Goal: Task Accomplishment & Management: Use online tool/utility

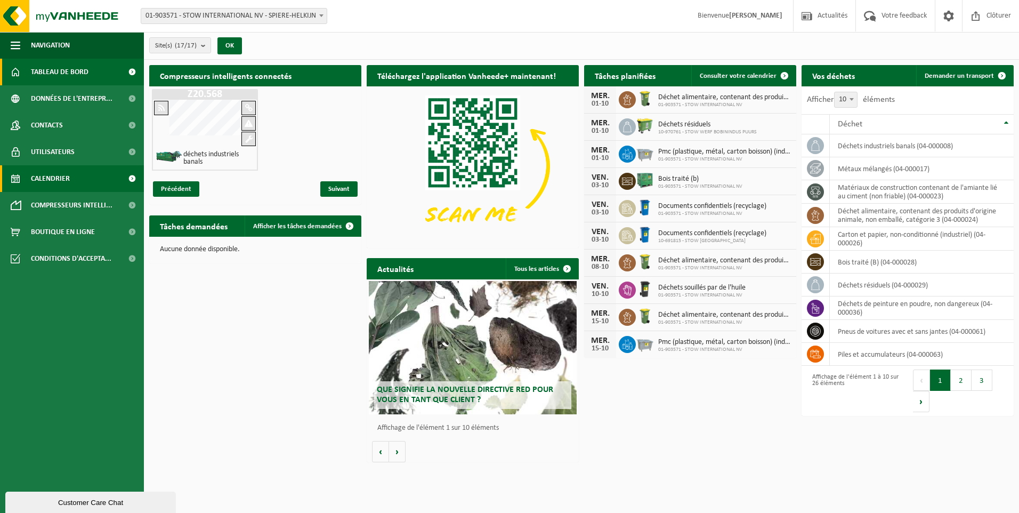
click at [71, 172] on link "Calendrier" at bounding box center [72, 178] width 144 height 27
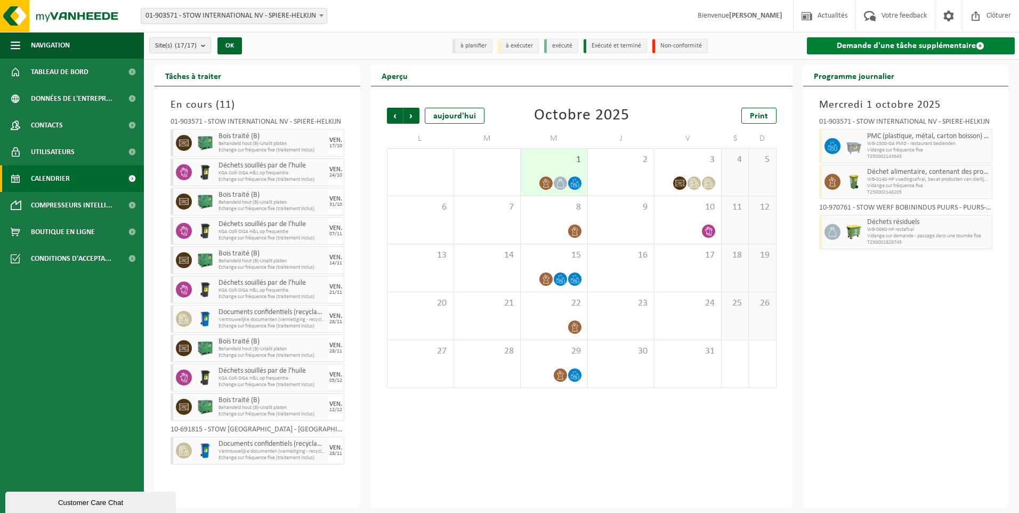
click at [925, 41] on link "Demande d'une tâche supplémentaire" at bounding box center [911, 45] width 208 height 17
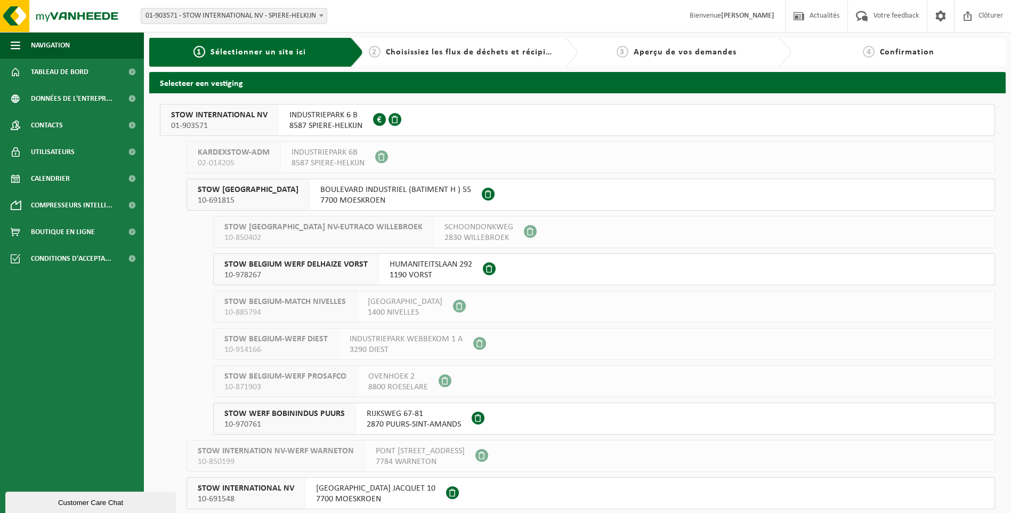
click at [398, 115] on div at bounding box center [388, 119] width 31 height 31
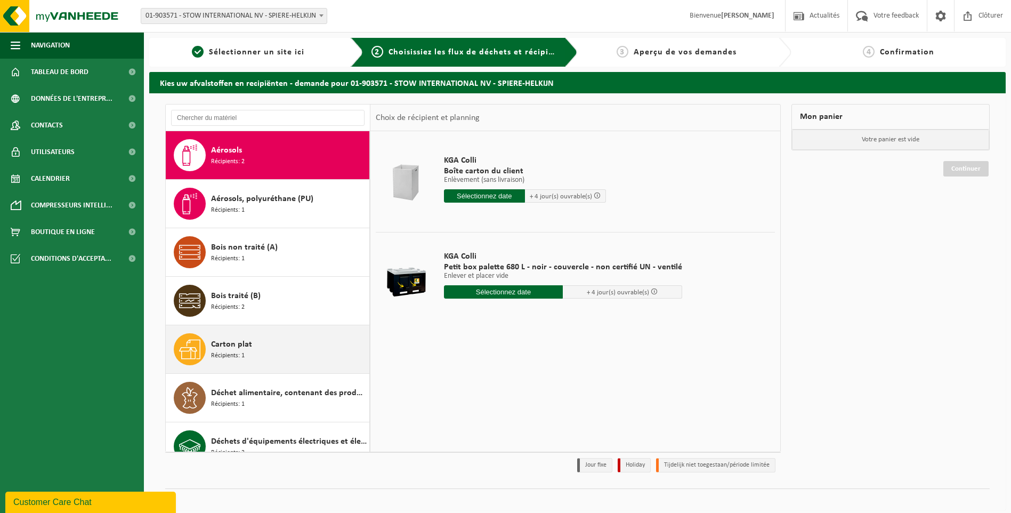
click at [239, 351] on span "Récipients: 1" at bounding box center [228, 356] width 34 height 10
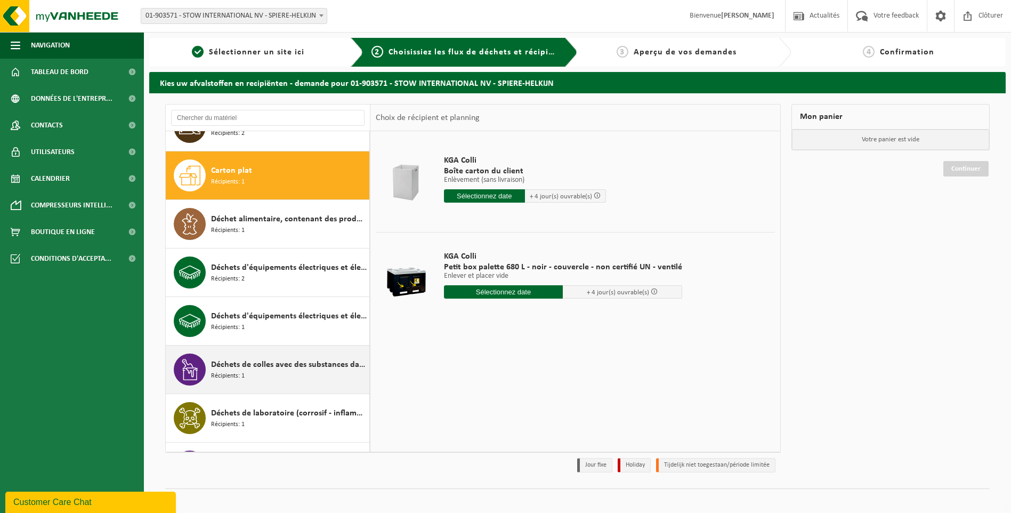
scroll to position [194, 0]
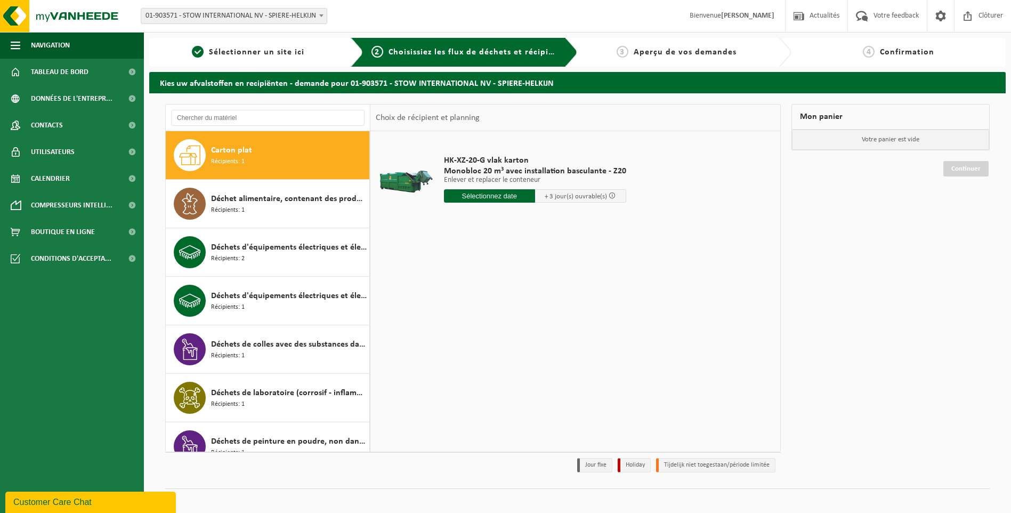
click at [489, 191] on input "text" at bounding box center [489, 195] width 91 height 13
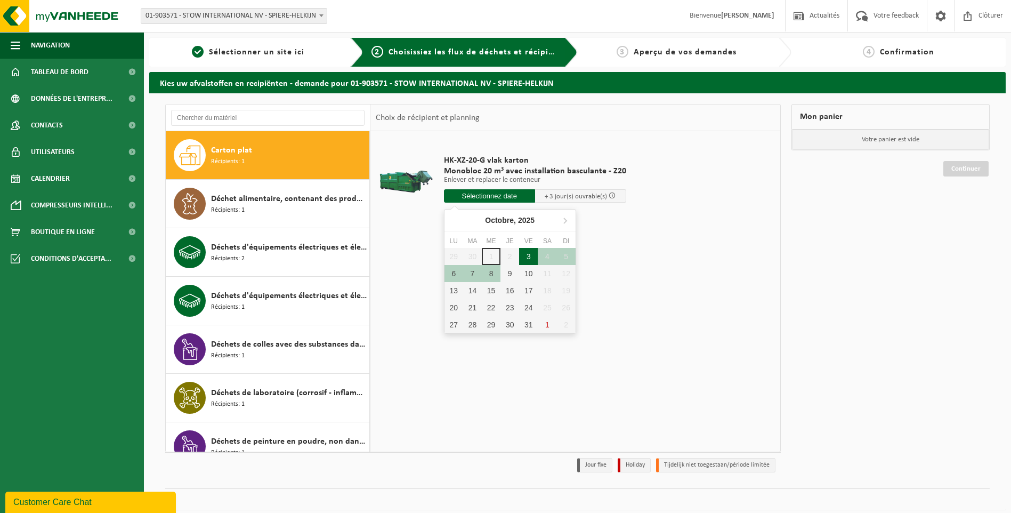
click at [536, 259] on div "3" at bounding box center [528, 256] width 19 height 17
type input "à partir de 2025-10-03"
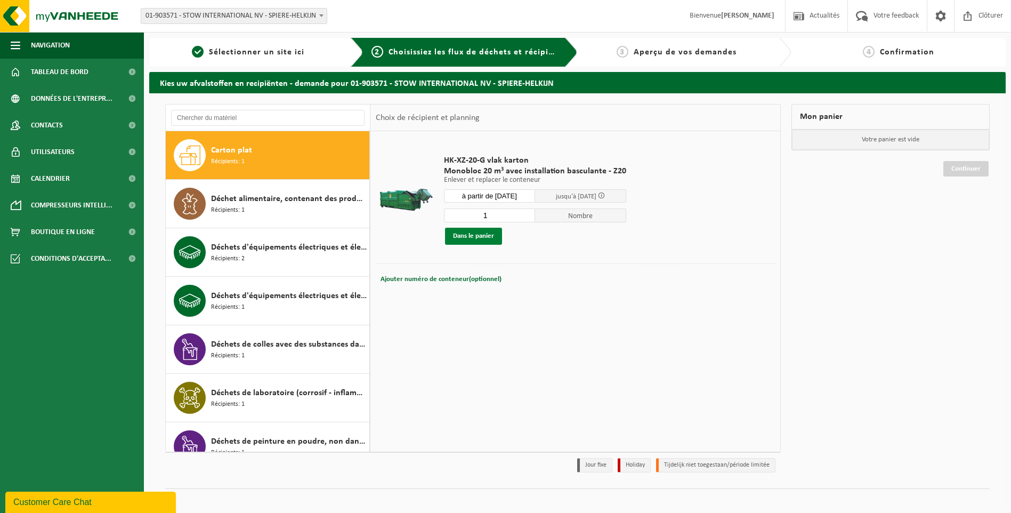
click at [494, 235] on button "Dans le panier" at bounding box center [473, 236] width 57 height 17
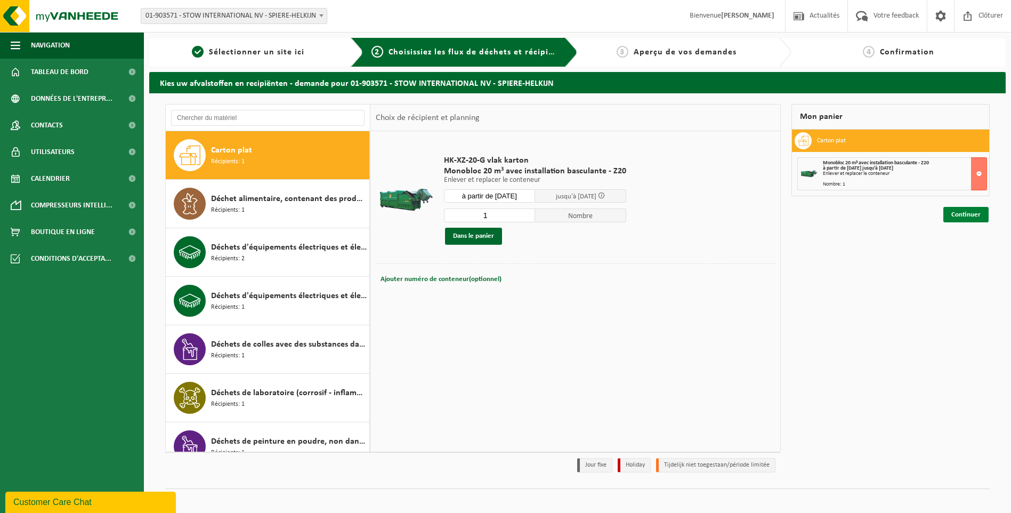
click at [960, 214] on link "Continuer" at bounding box center [966, 214] width 45 height 15
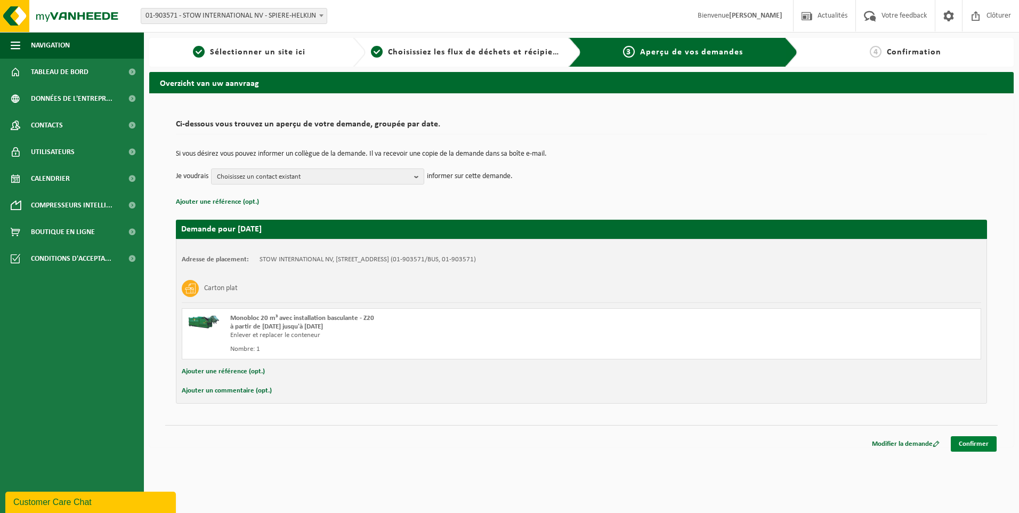
click at [962, 445] on link "Confirmer" at bounding box center [974, 443] width 46 height 15
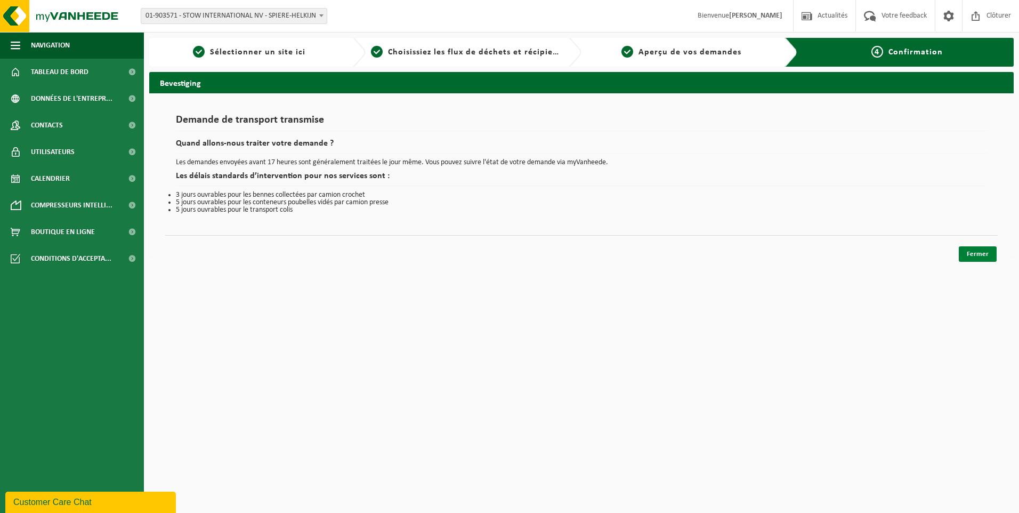
click at [987, 254] on link "Fermer" at bounding box center [978, 253] width 38 height 15
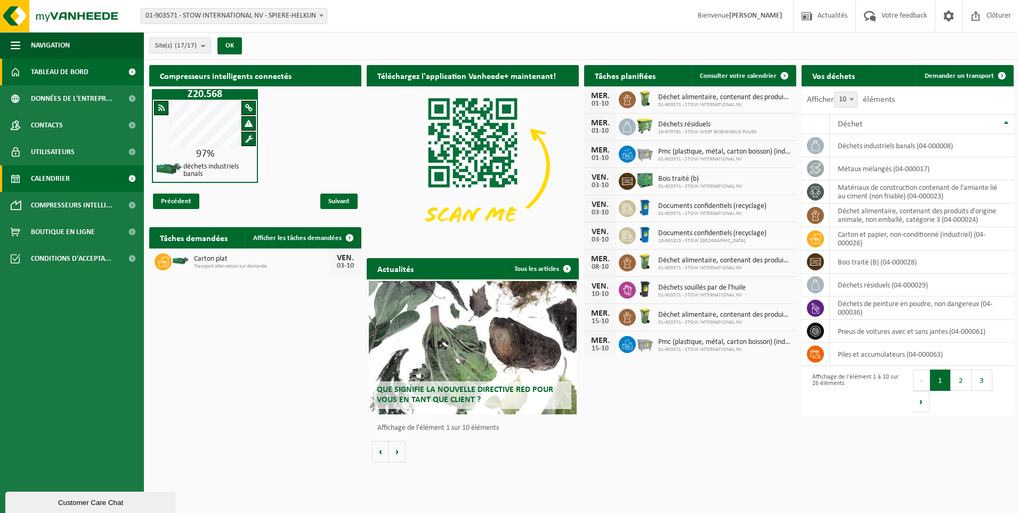
click at [82, 179] on link "Calendrier" at bounding box center [72, 178] width 144 height 27
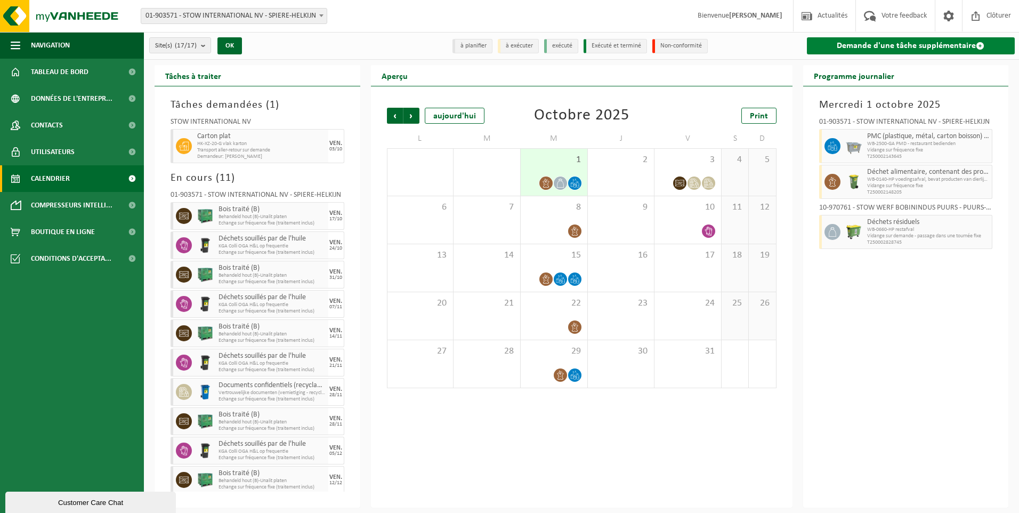
click at [843, 42] on link "Demande d'une tâche supplémentaire" at bounding box center [911, 45] width 208 height 17
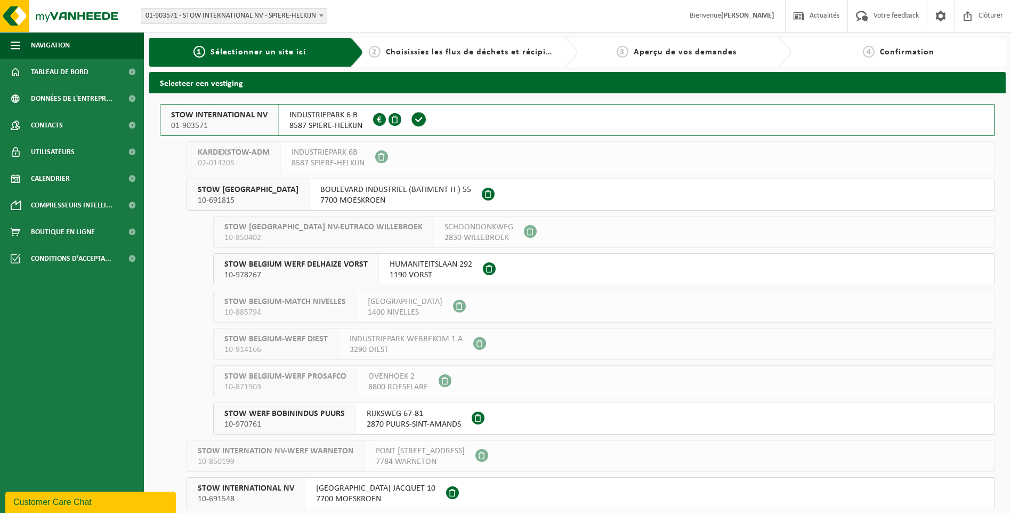
click at [471, 119] on button "STOW INTERNATIONAL NV 01-903571 INDUSTRIEPARK 6 B 8587 SPIERE-HELKIJN 0416.991.…" at bounding box center [577, 120] width 835 height 32
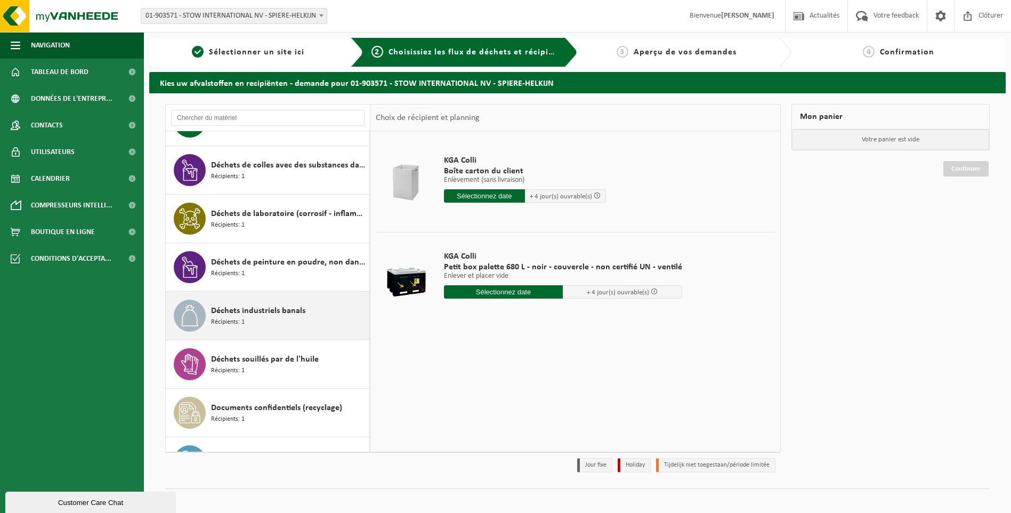
click at [255, 316] on span "Déchets industriels banals" at bounding box center [258, 310] width 94 height 13
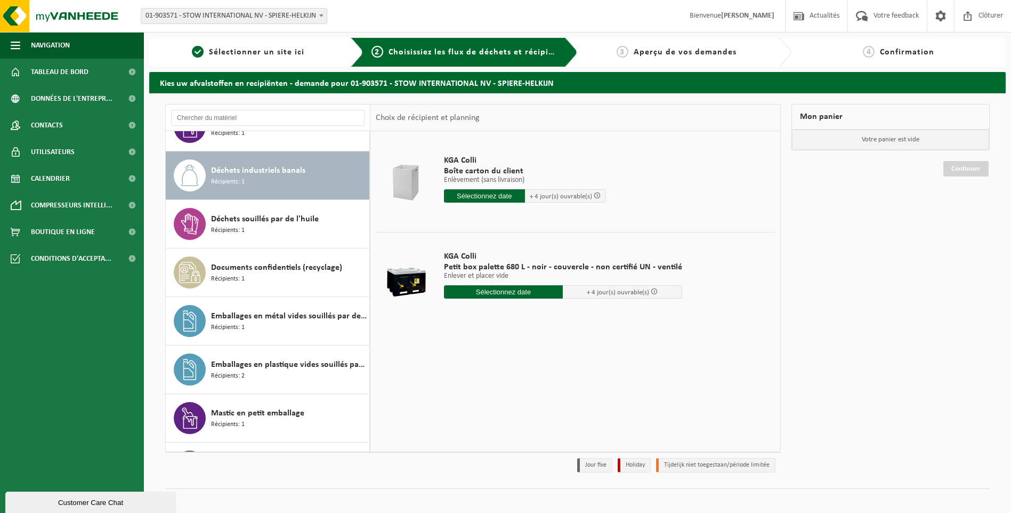
scroll to position [534, 0]
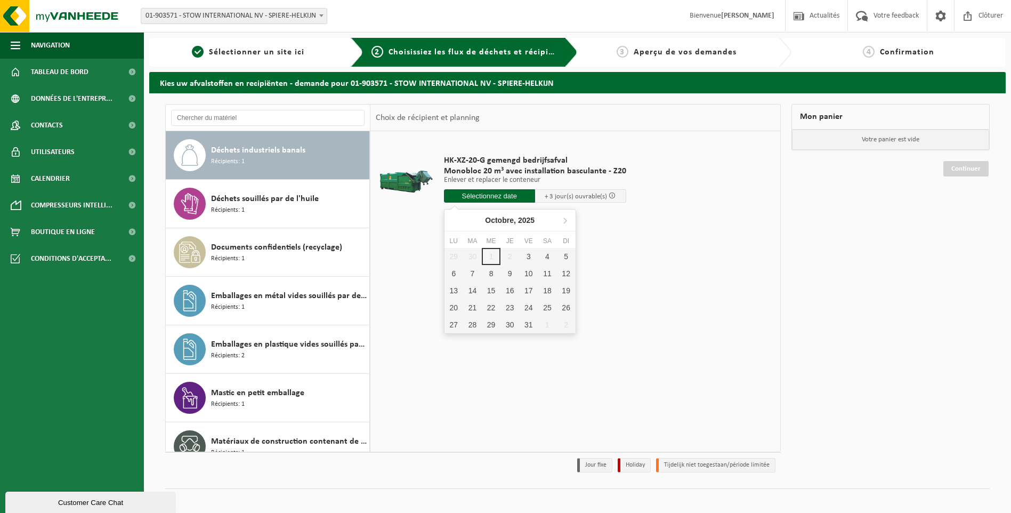
click at [462, 200] on input "text" at bounding box center [489, 195] width 91 height 13
click at [526, 258] on div "3" at bounding box center [528, 256] width 19 height 17
type input "à partir de 2025-10-03"
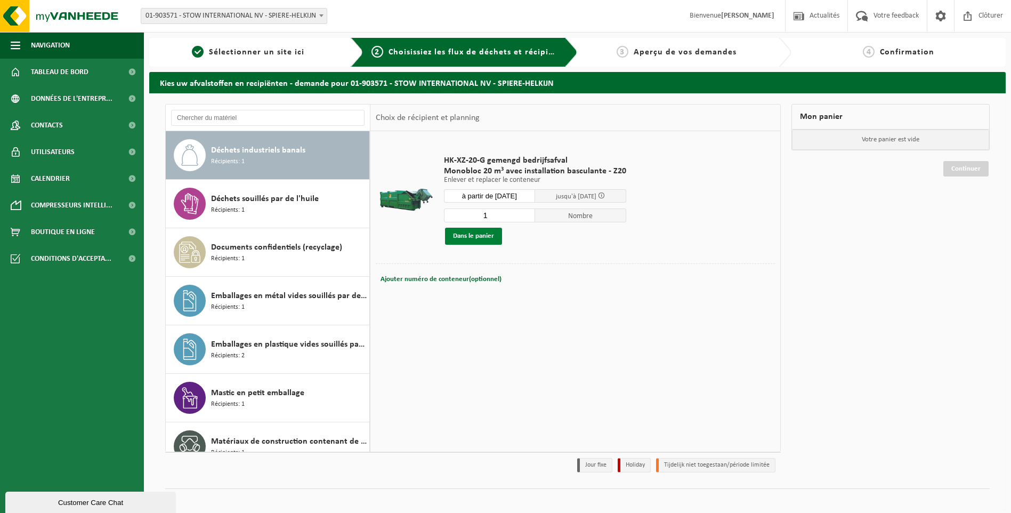
click at [486, 240] on button "Dans le panier" at bounding box center [473, 236] width 57 height 17
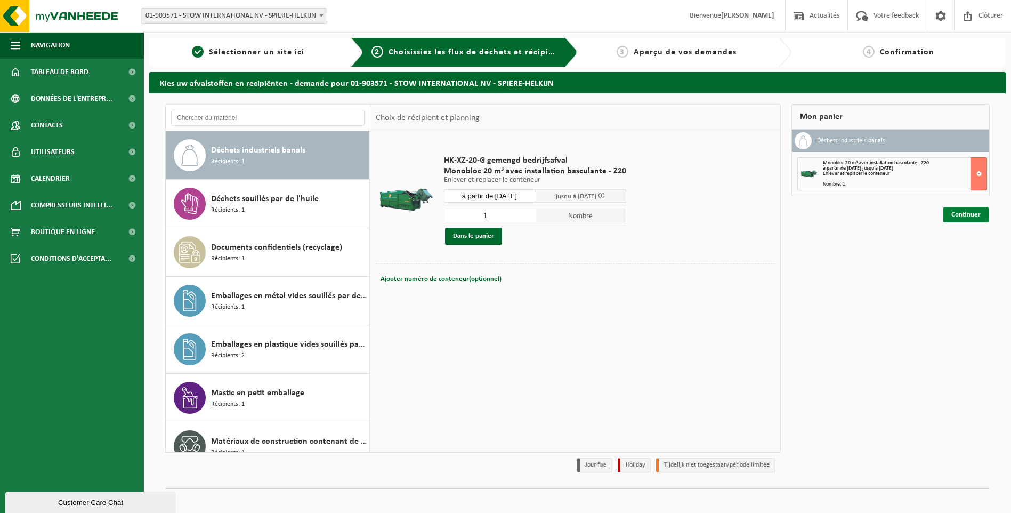
click at [974, 212] on link "Continuer" at bounding box center [966, 214] width 45 height 15
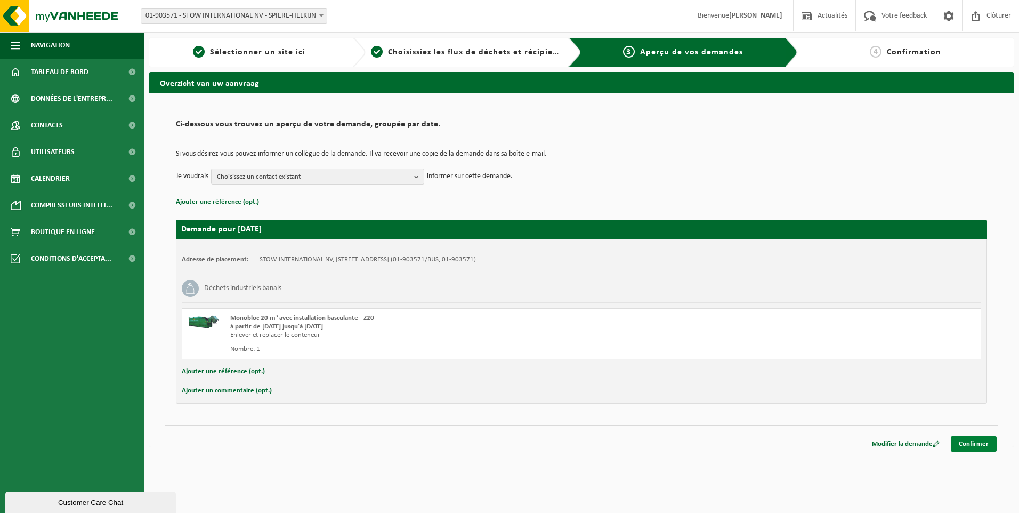
click at [976, 446] on link "Confirmer" at bounding box center [974, 443] width 46 height 15
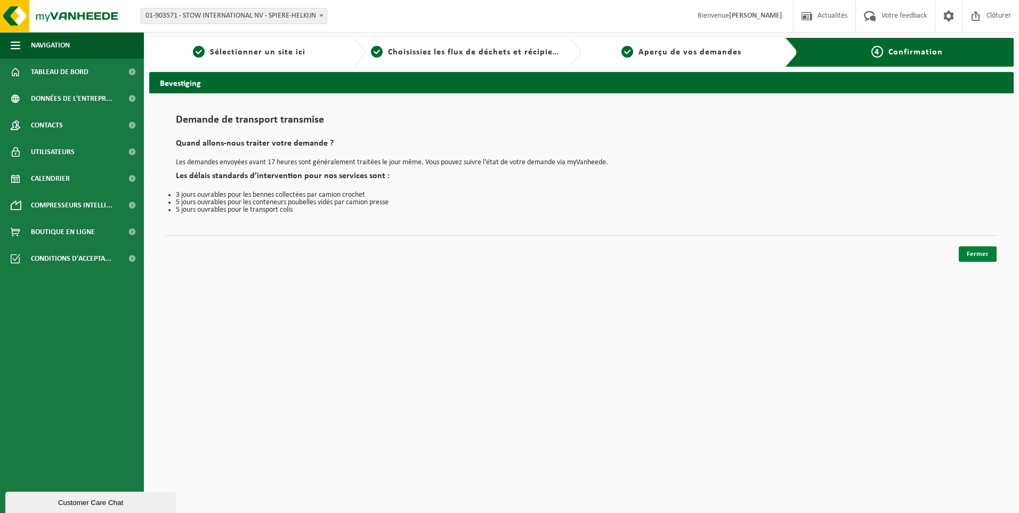
click at [972, 257] on link "Fermer" at bounding box center [978, 253] width 38 height 15
